Goal: Information Seeking & Learning: Learn about a topic

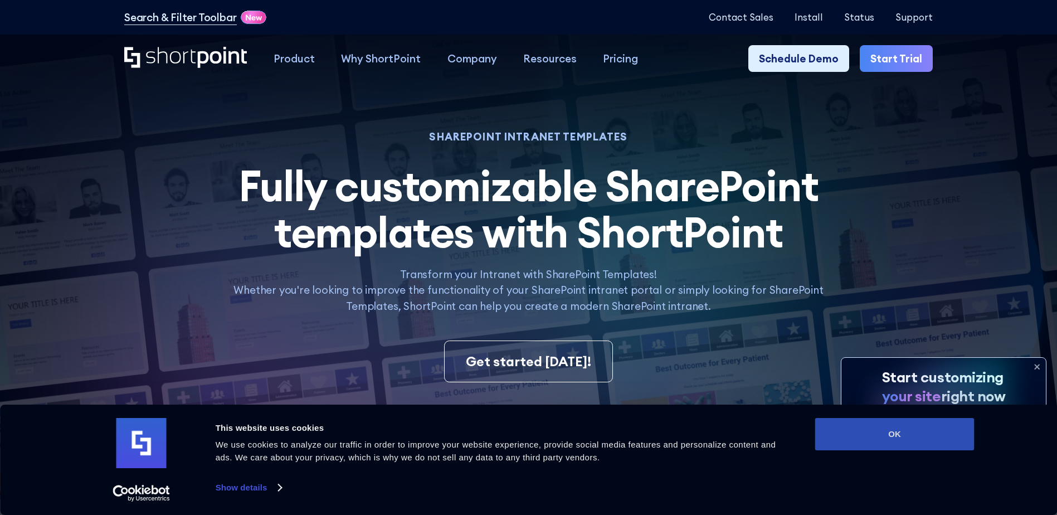
click at [888, 433] on button "OK" at bounding box center [894, 434] width 159 height 32
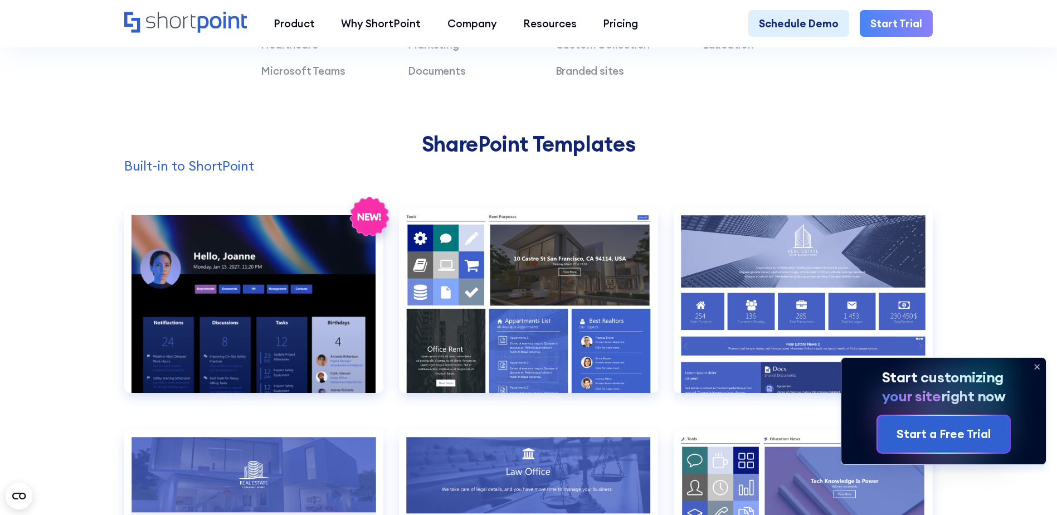
scroll to position [1114, 0]
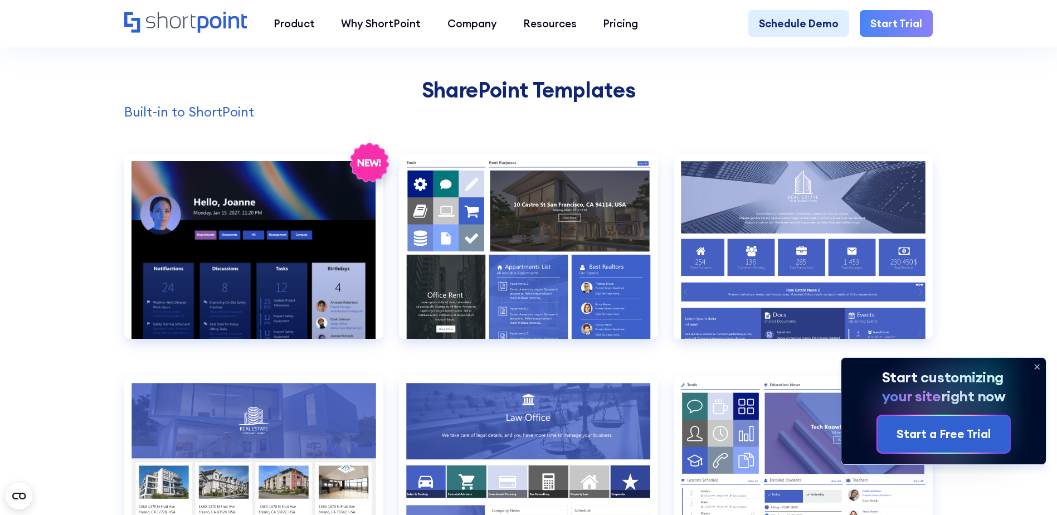
click at [1039, 366] on icon at bounding box center [1037, 367] width 18 height 18
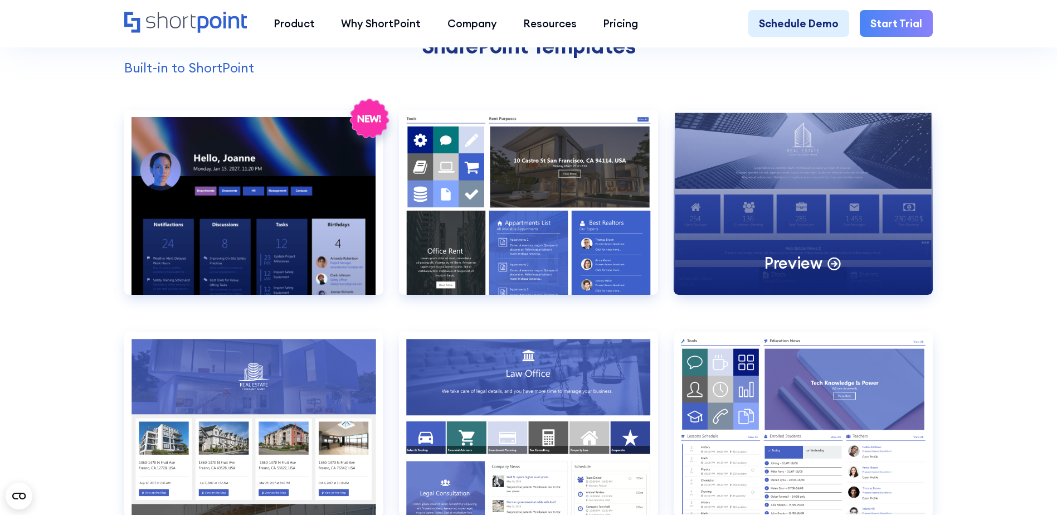
scroll to position [1282, 0]
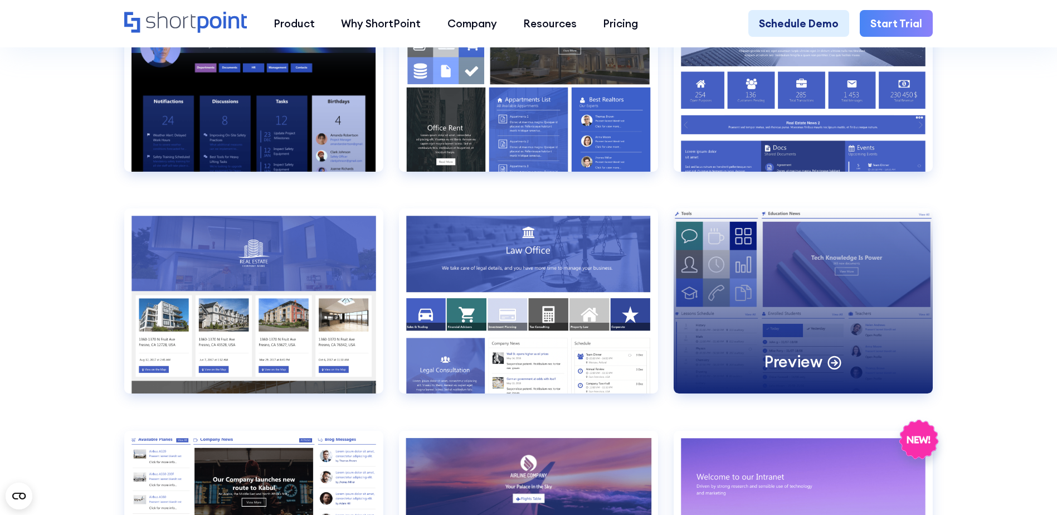
click at [782, 313] on div "Preview" at bounding box center [803, 300] width 259 height 185
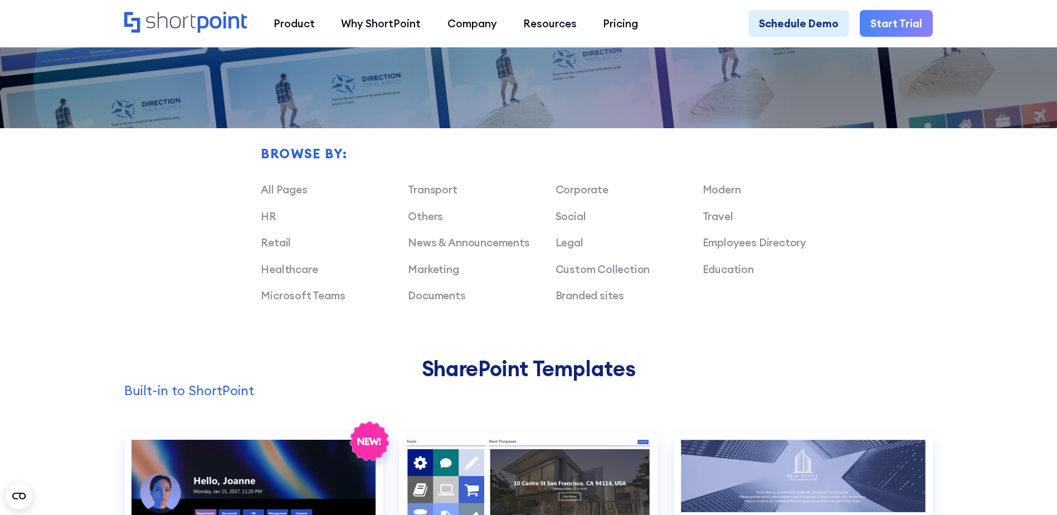
scroll to position [0, 0]
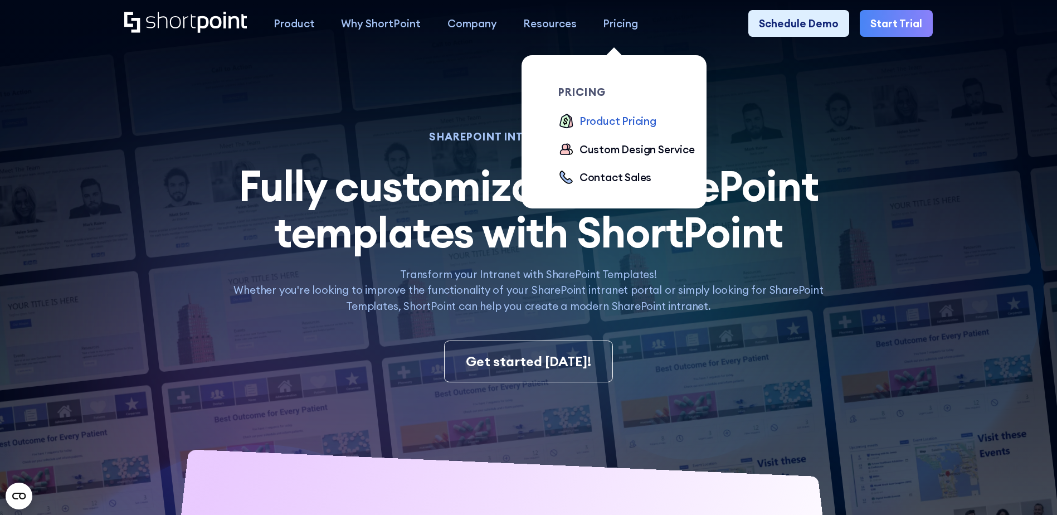
click at [609, 120] on div "Product Pricing" at bounding box center [618, 121] width 77 height 16
